Goal: Navigation & Orientation: Find specific page/section

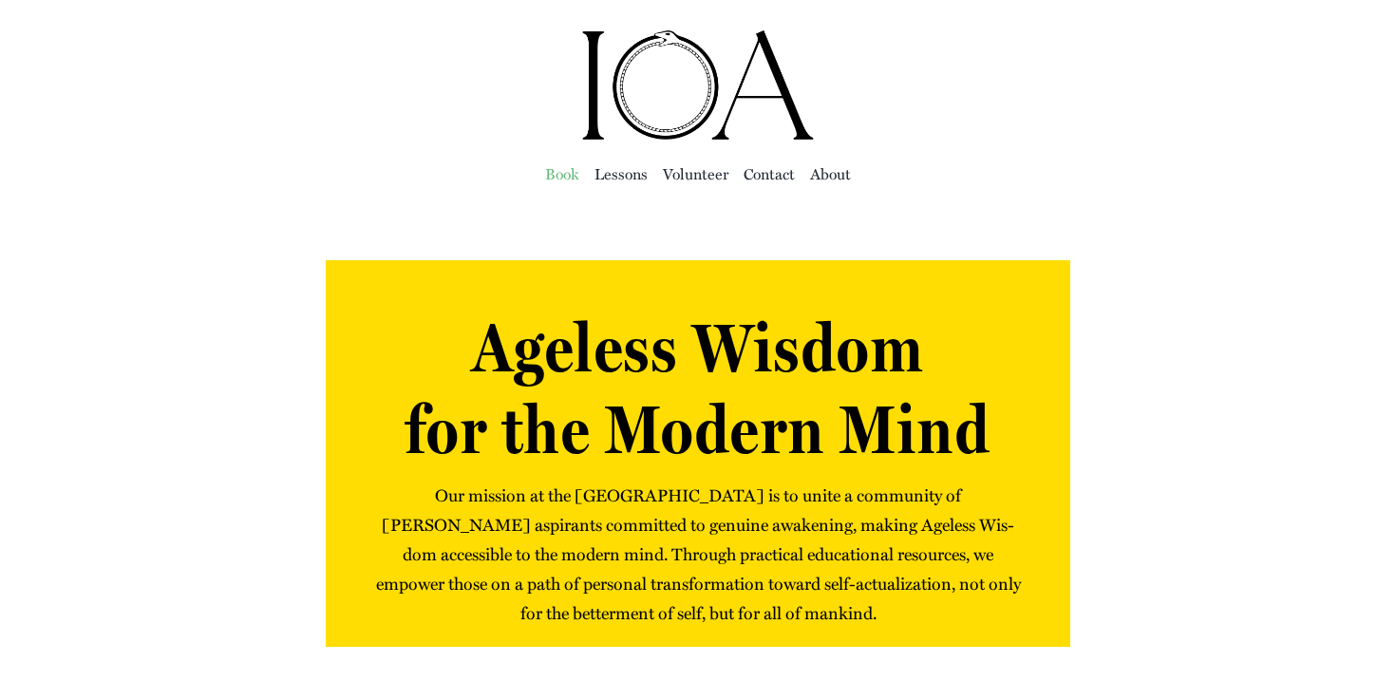
click at [567, 172] on span "Book" at bounding box center [562, 173] width 34 height 27
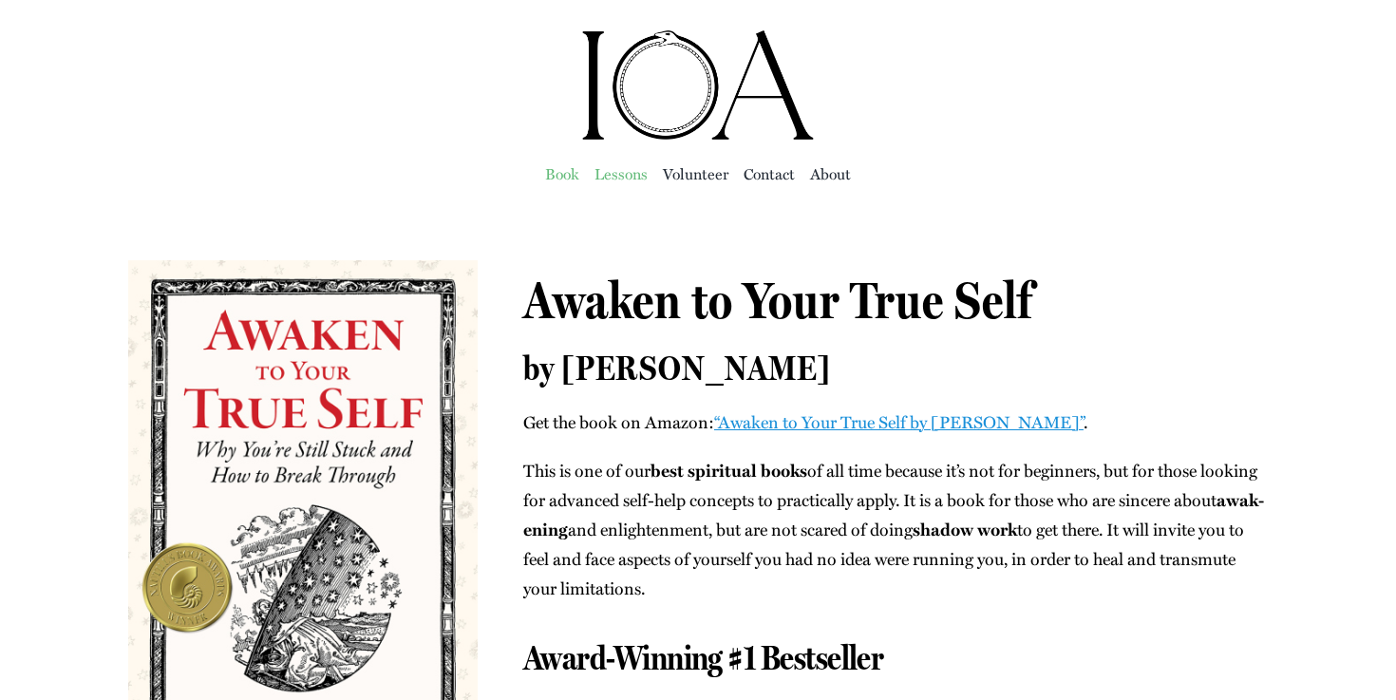
click at [626, 180] on span "Lessons" at bounding box center [620, 173] width 53 height 27
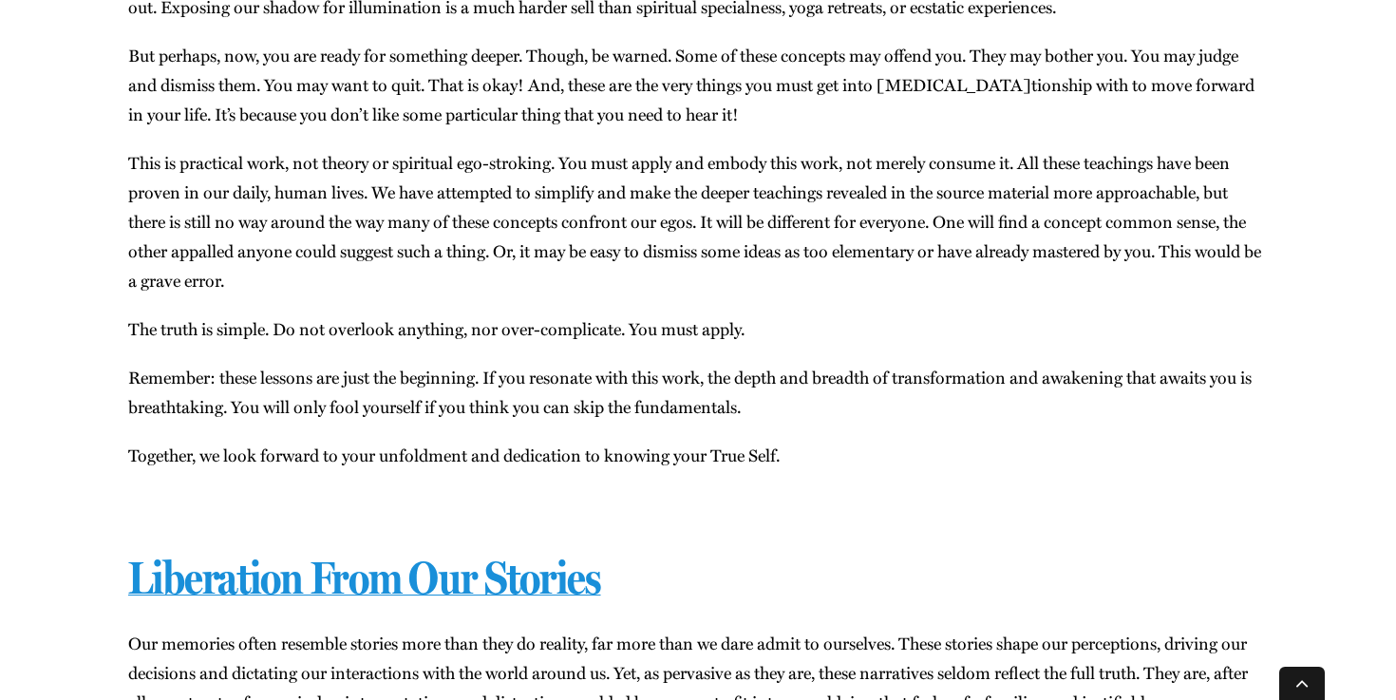
scroll to position [1238, 0]
